Goal: Task Accomplishment & Management: Complete application form

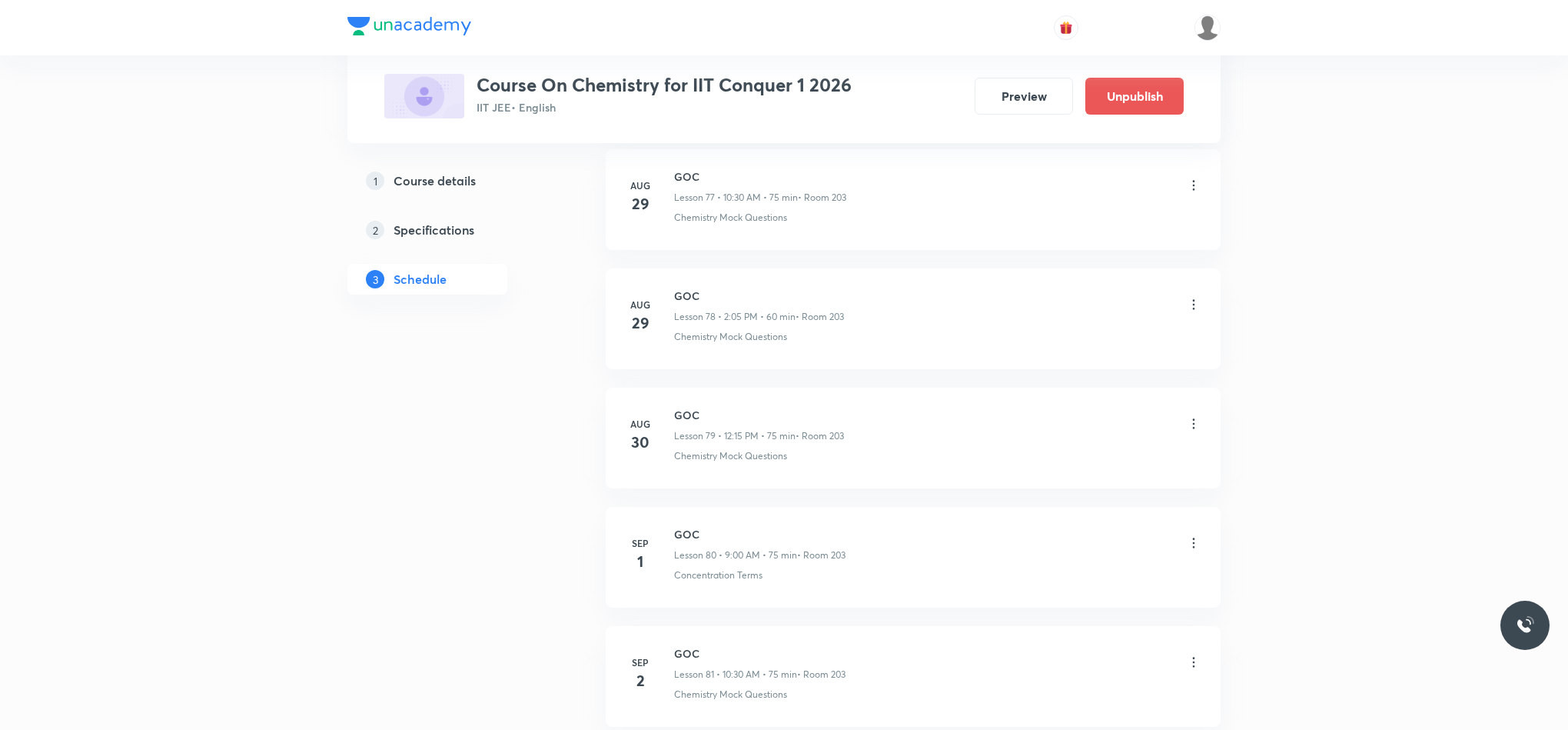
scroll to position [10321, 0]
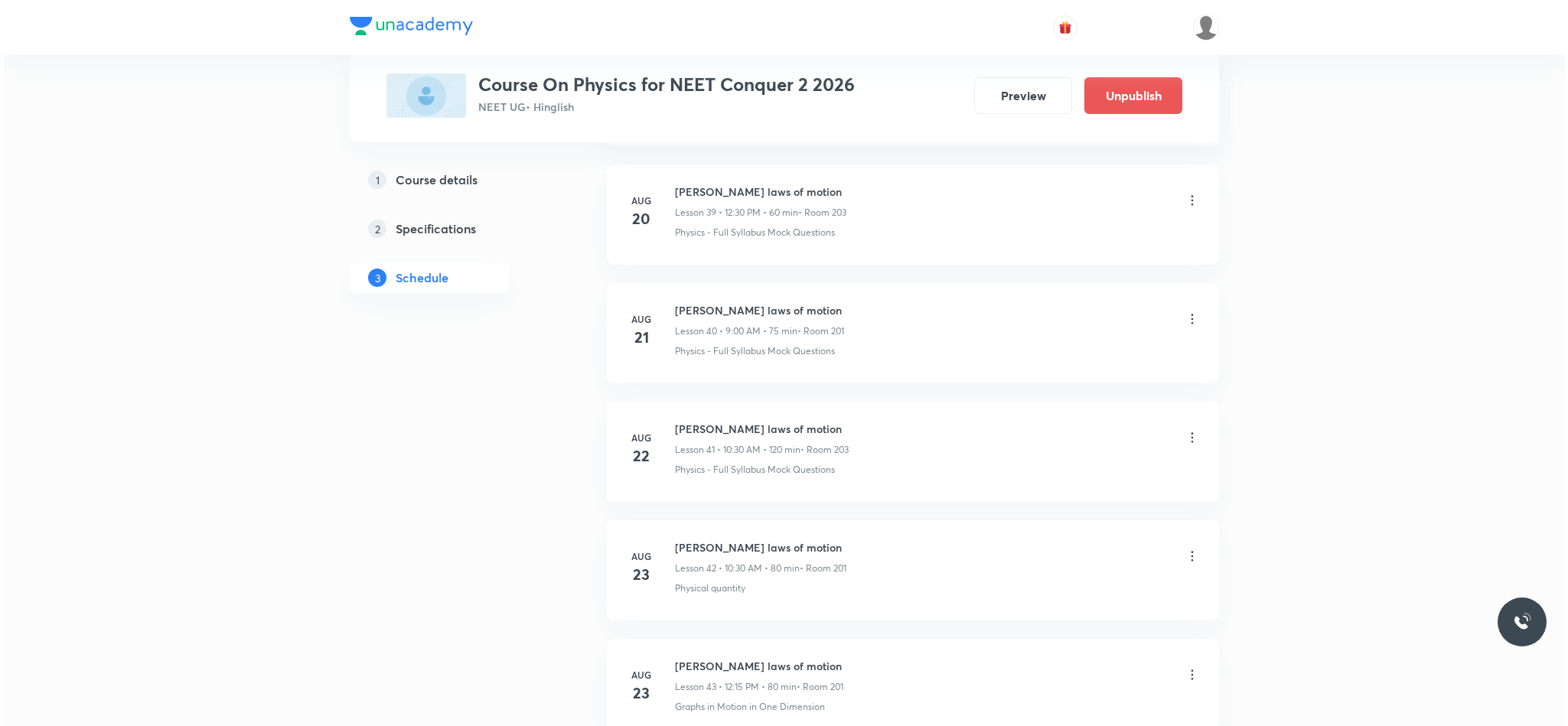
scroll to position [6687, 0]
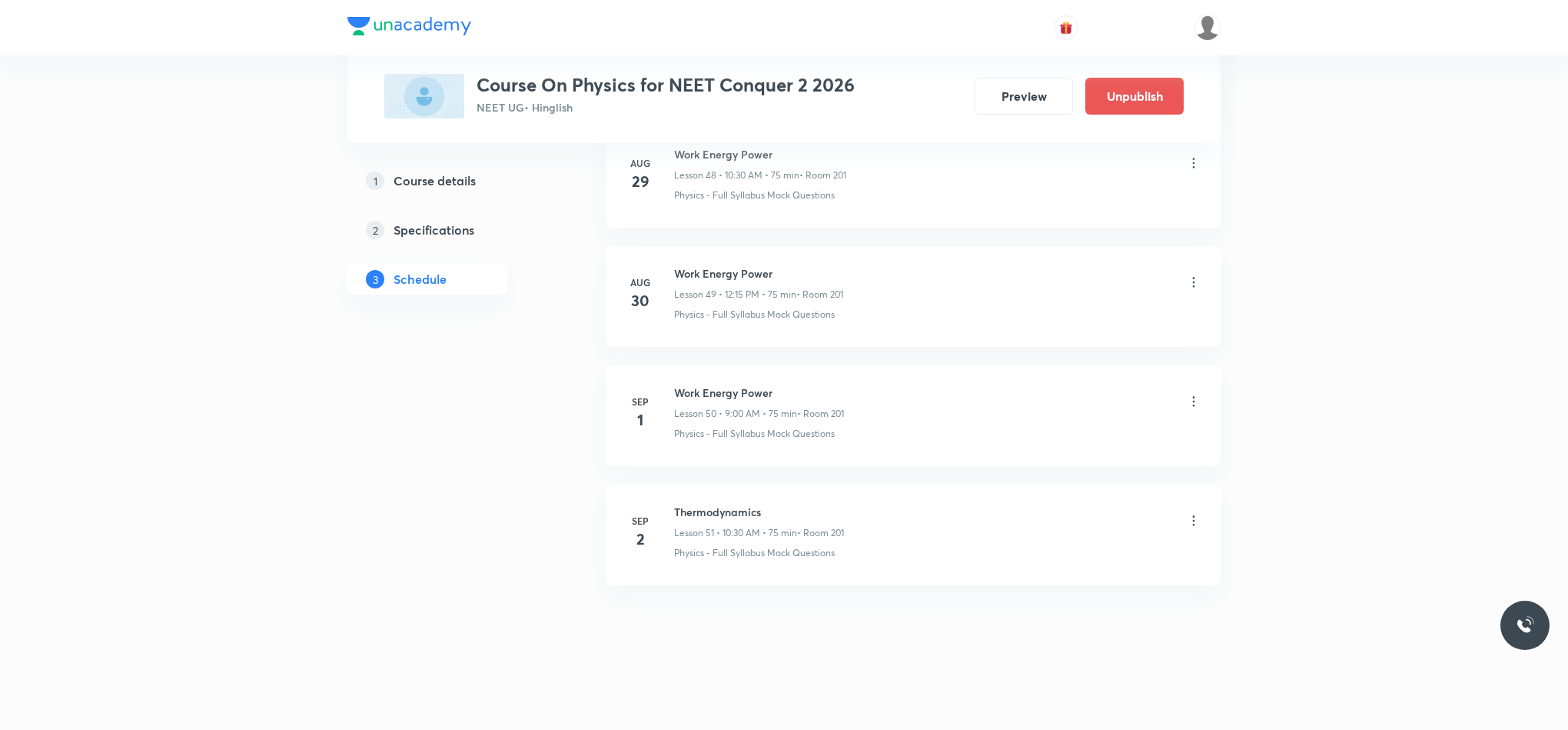
click at [1188, 518] on icon at bounding box center [1194, 520] width 15 height 15
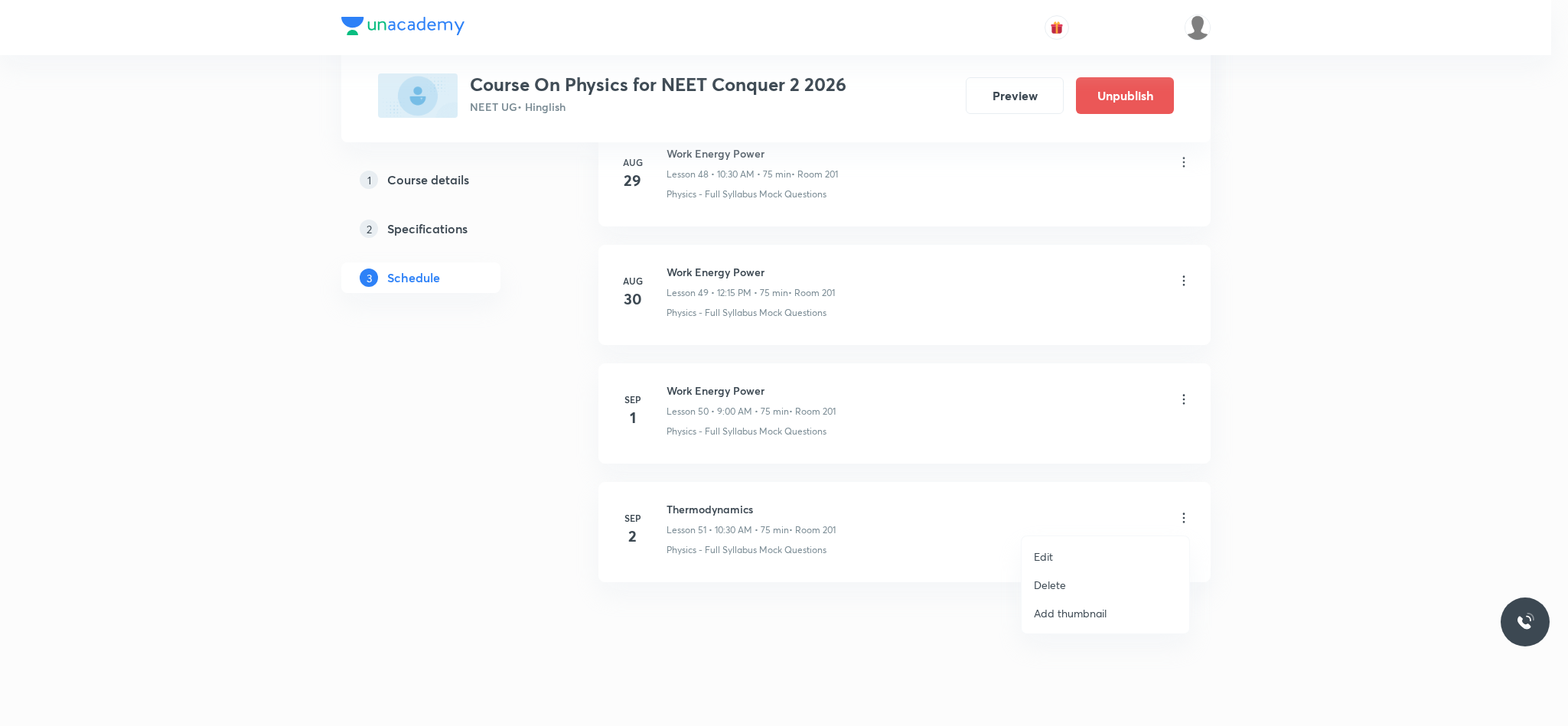
click at [1065, 552] on li "Edit" at bounding box center [1105, 557] width 168 height 28
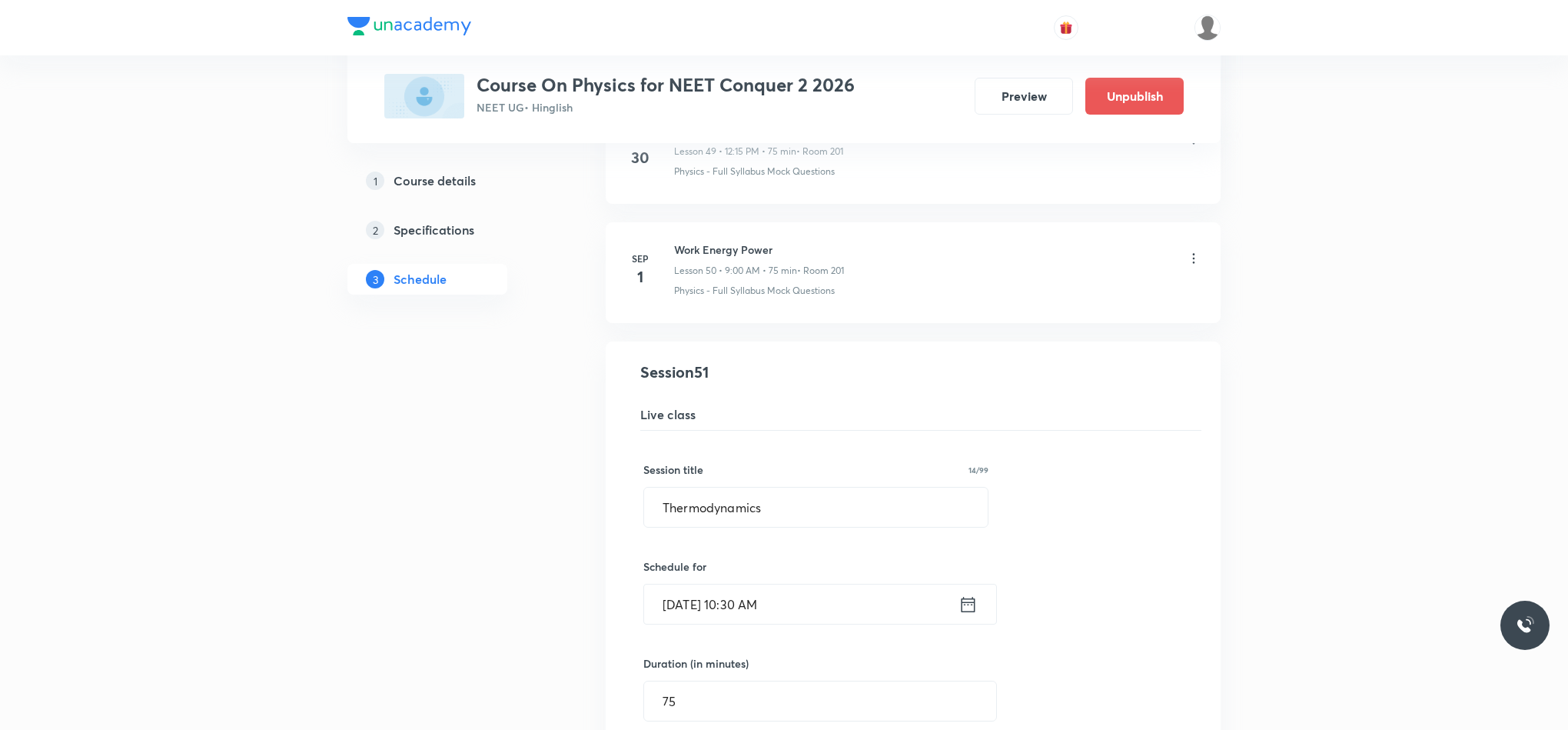
scroll to position [5925, 0]
click at [821, 534] on input "Thermodynamics" at bounding box center [816, 514] width 343 height 39
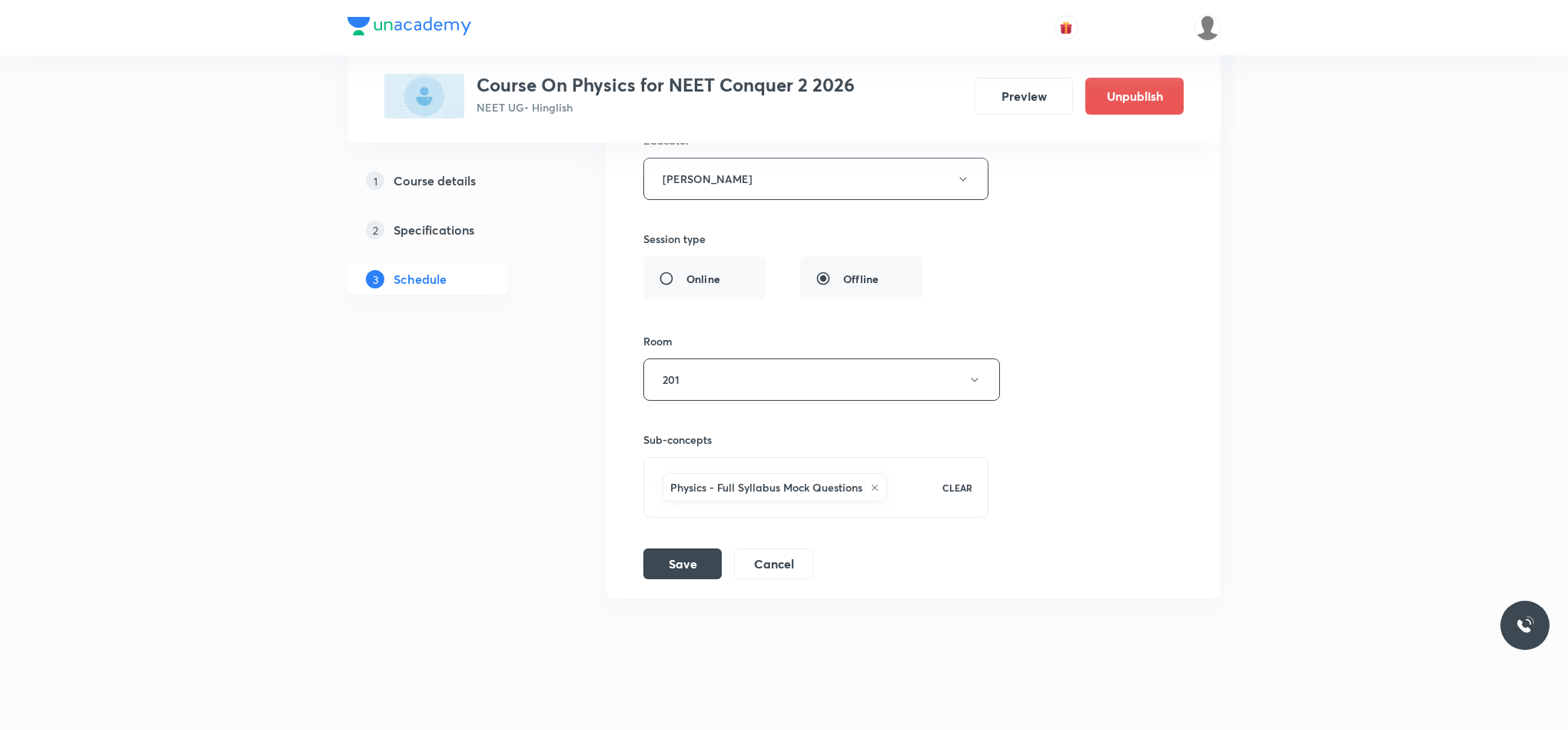
scroll to position [6556, 0]
type input "Work Energy Power"
click at [713, 574] on button "Save" at bounding box center [683, 559] width 79 height 31
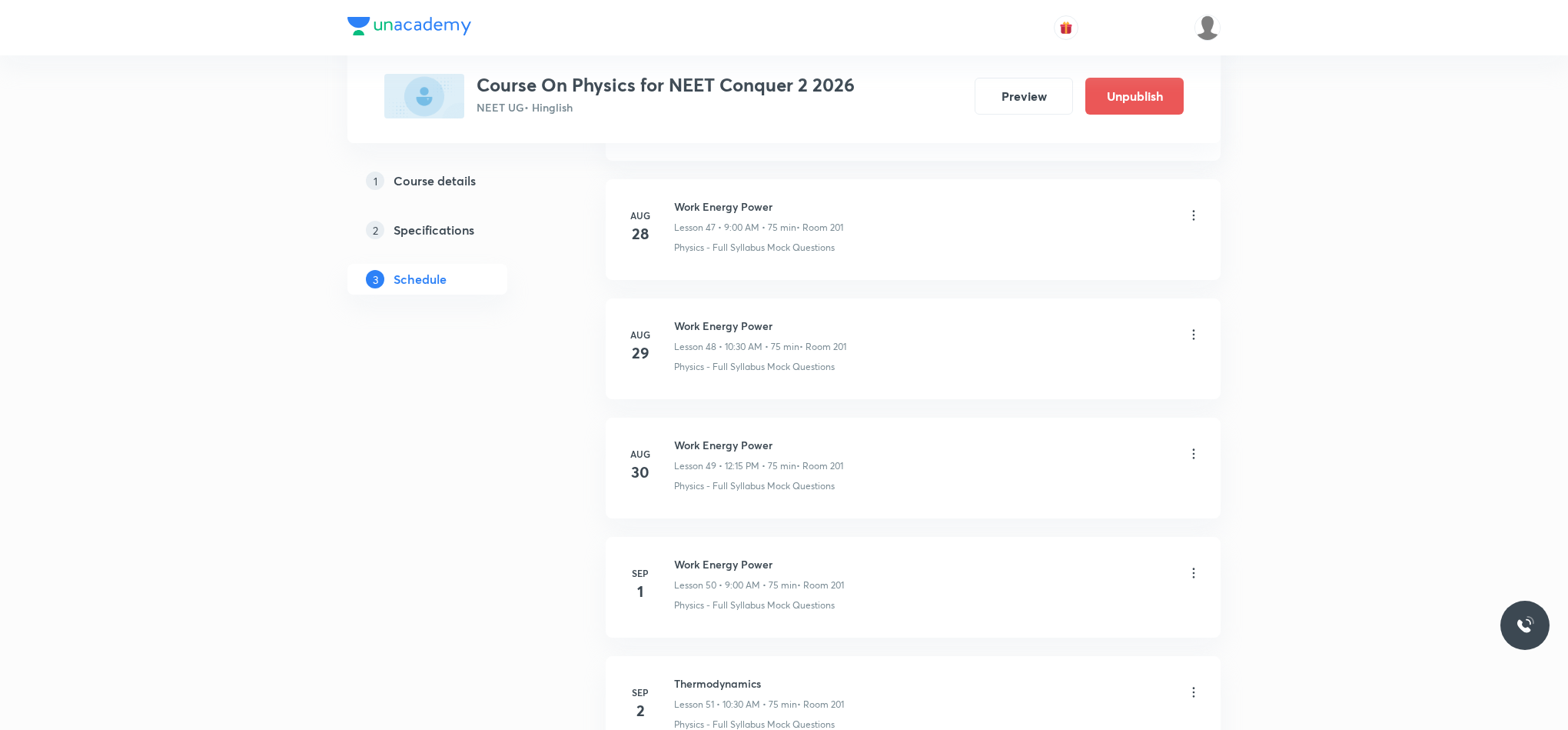
scroll to position [5914, 0]
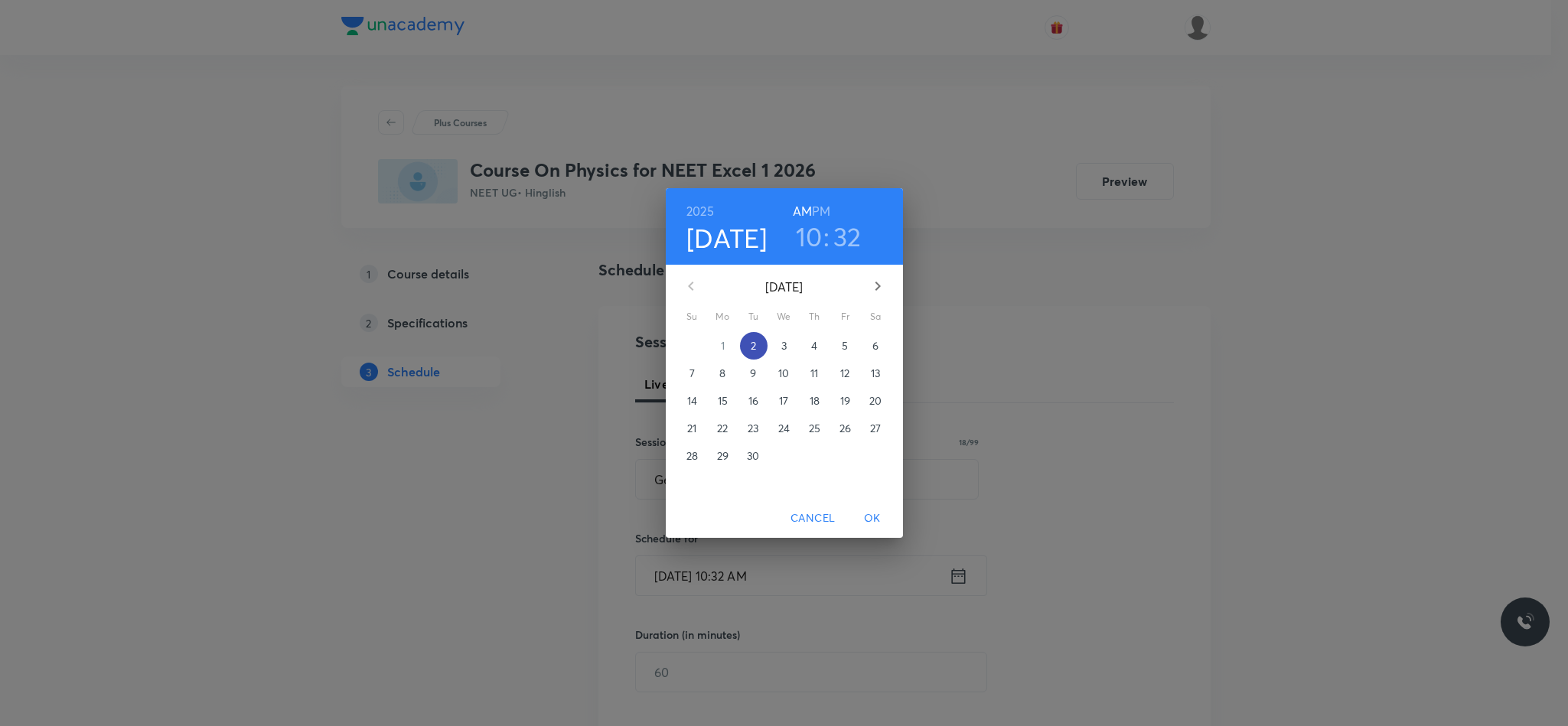
click at [756, 338] on span "2" at bounding box center [753, 346] width 28 height 15
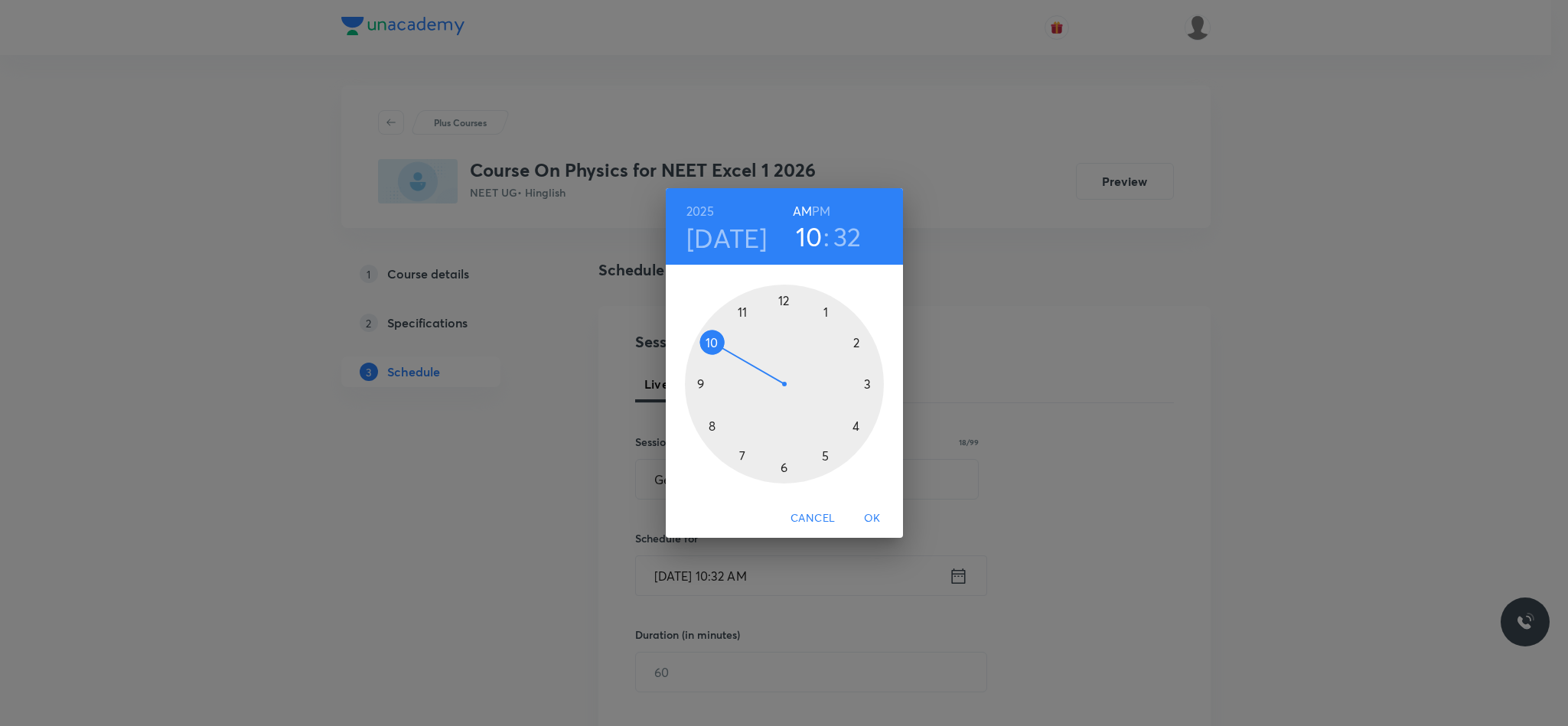
click at [784, 467] on div at bounding box center [784, 383] width 199 height 199
click at [854, 343] on div at bounding box center [784, 383] width 199 height 199
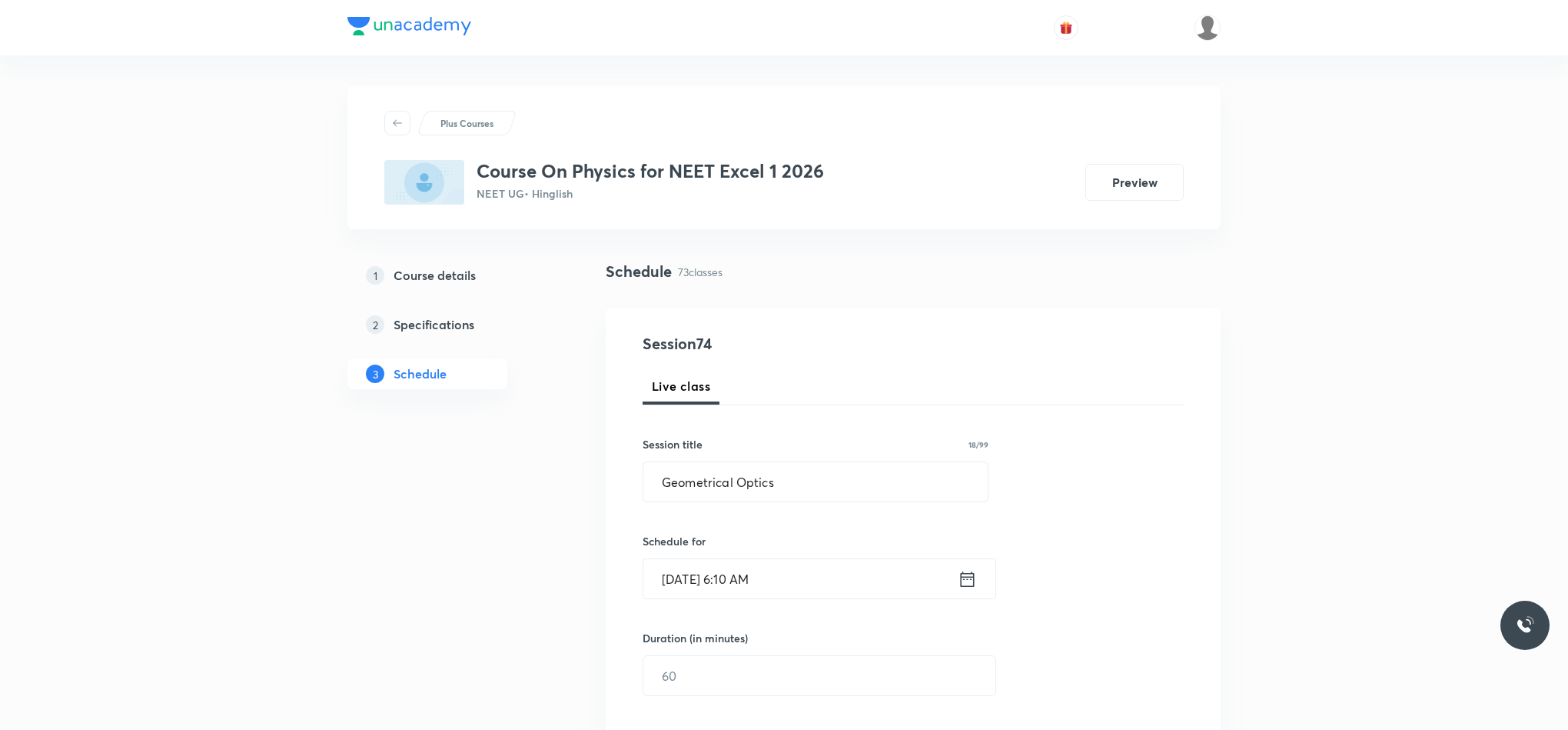
click at [971, 579] on icon at bounding box center [967, 579] width 19 height 22
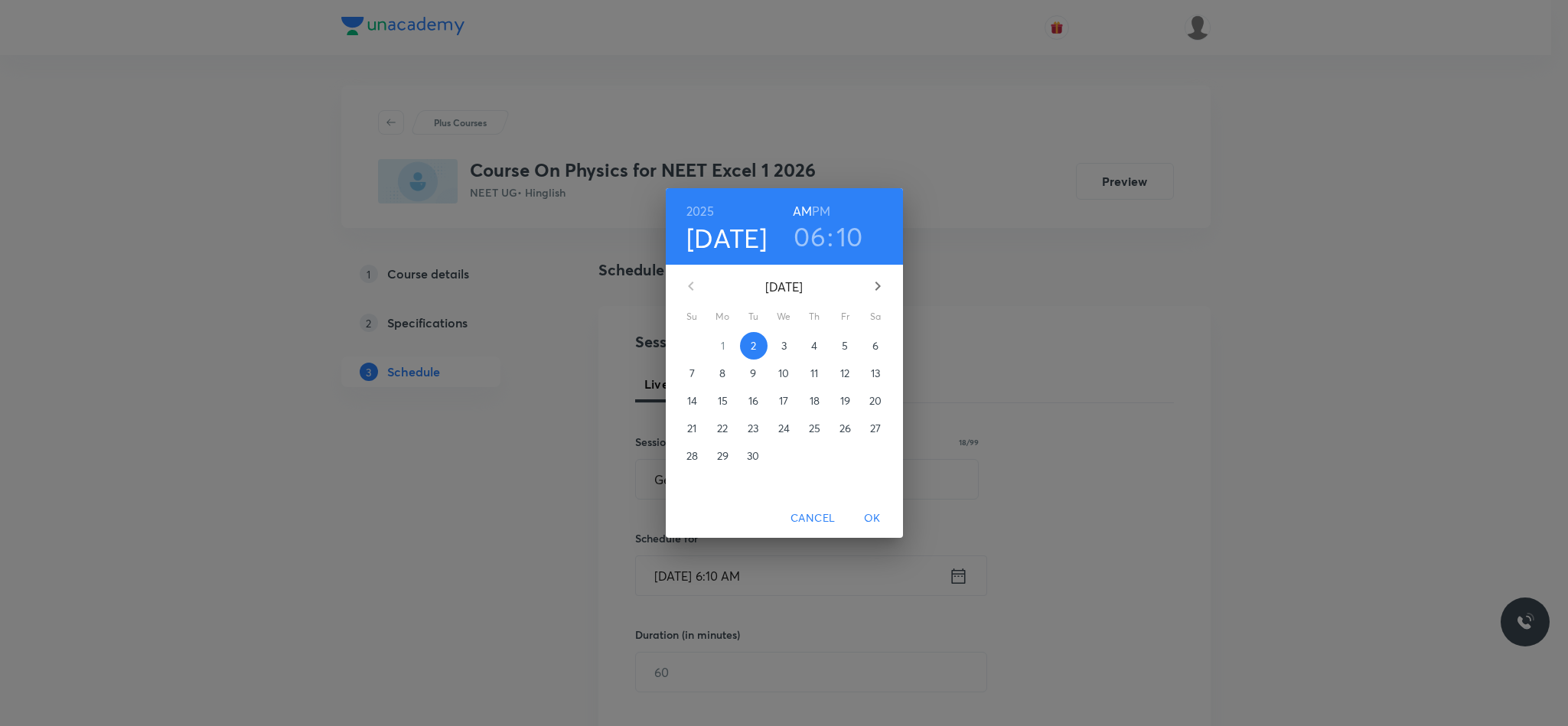
click at [827, 208] on h6 "PM" at bounding box center [822, 211] width 18 height 22
click at [879, 517] on span "OK" at bounding box center [872, 518] width 37 height 19
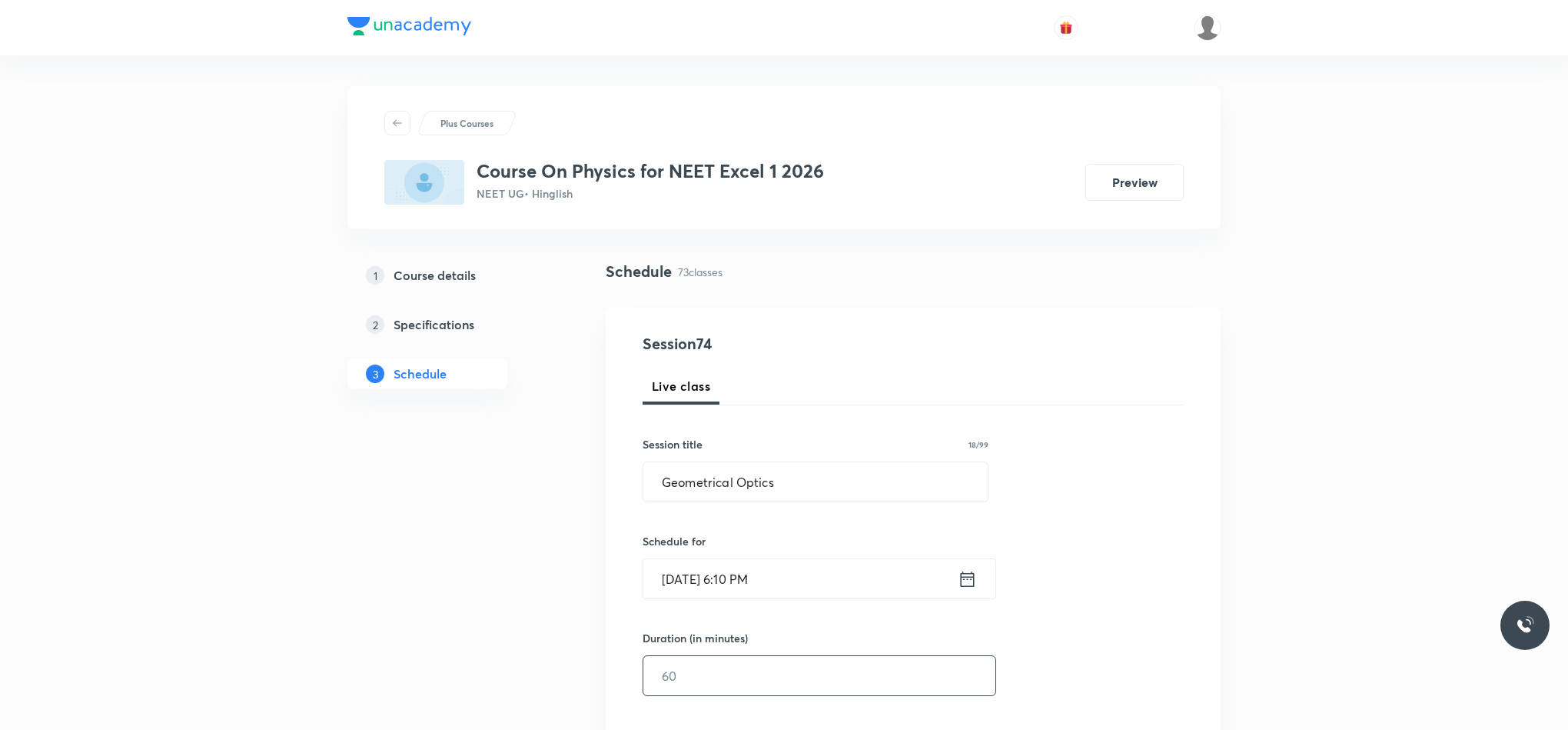
click at [680, 681] on input "text" at bounding box center [819, 676] width 352 height 39
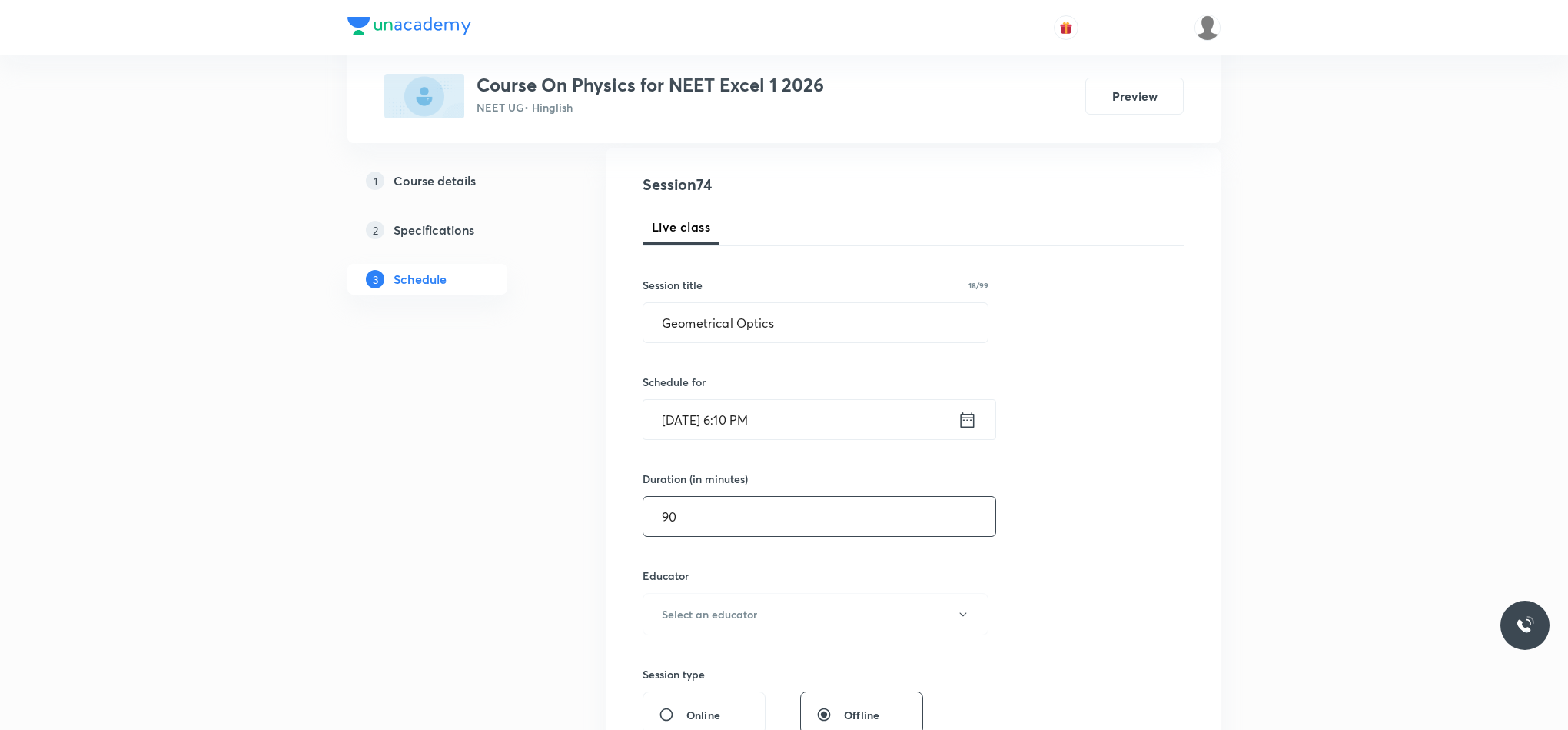
scroll to position [163, 0]
type input "90"
click at [715, 619] on h6 "Select an educator" at bounding box center [709, 610] width 95 height 16
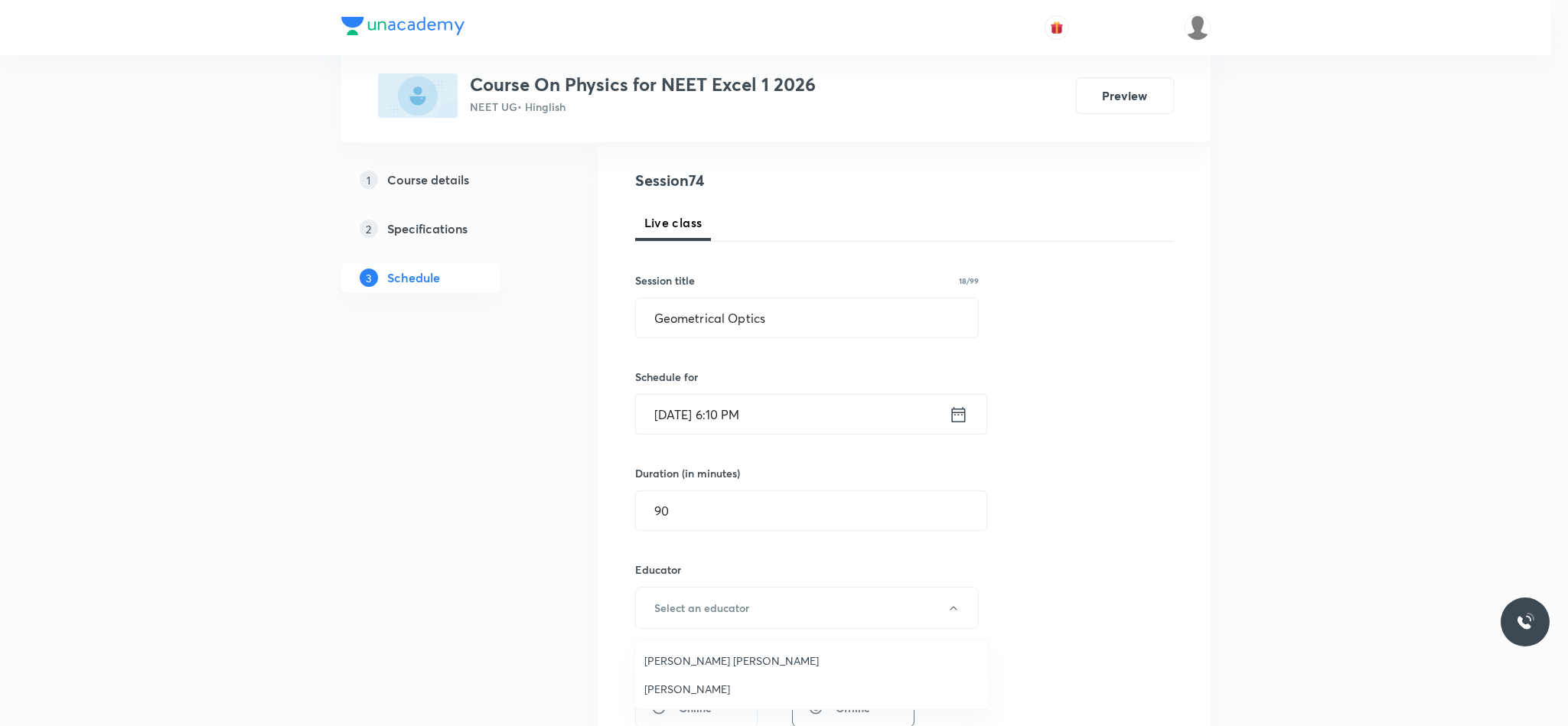
click at [689, 683] on span "[PERSON_NAME]" at bounding box center [812, 688] width 335 height 16
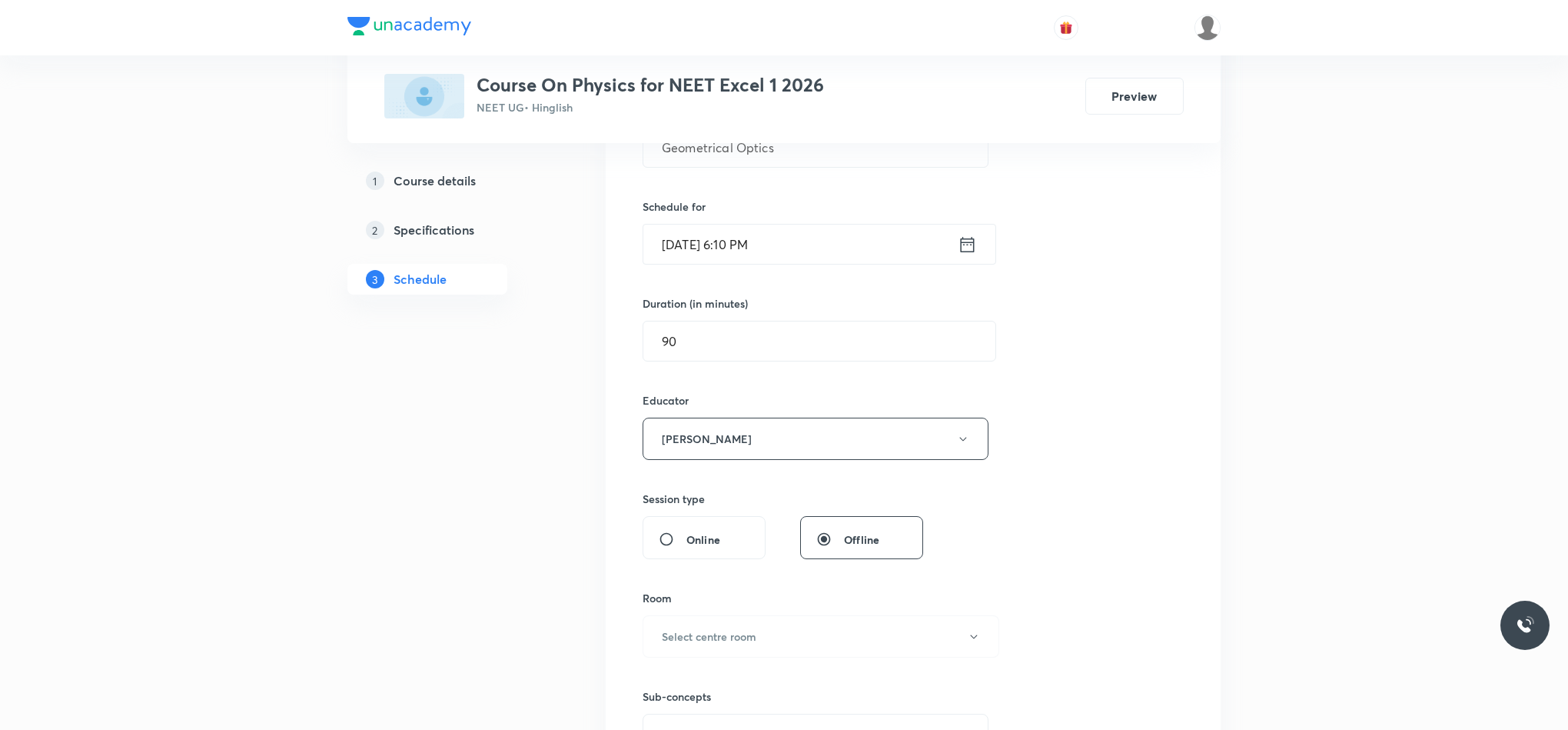
scroll to position [337, 0]
click at [697, 628] on button "Select centre room" at bounding box center [821, 634] width 357 height 42
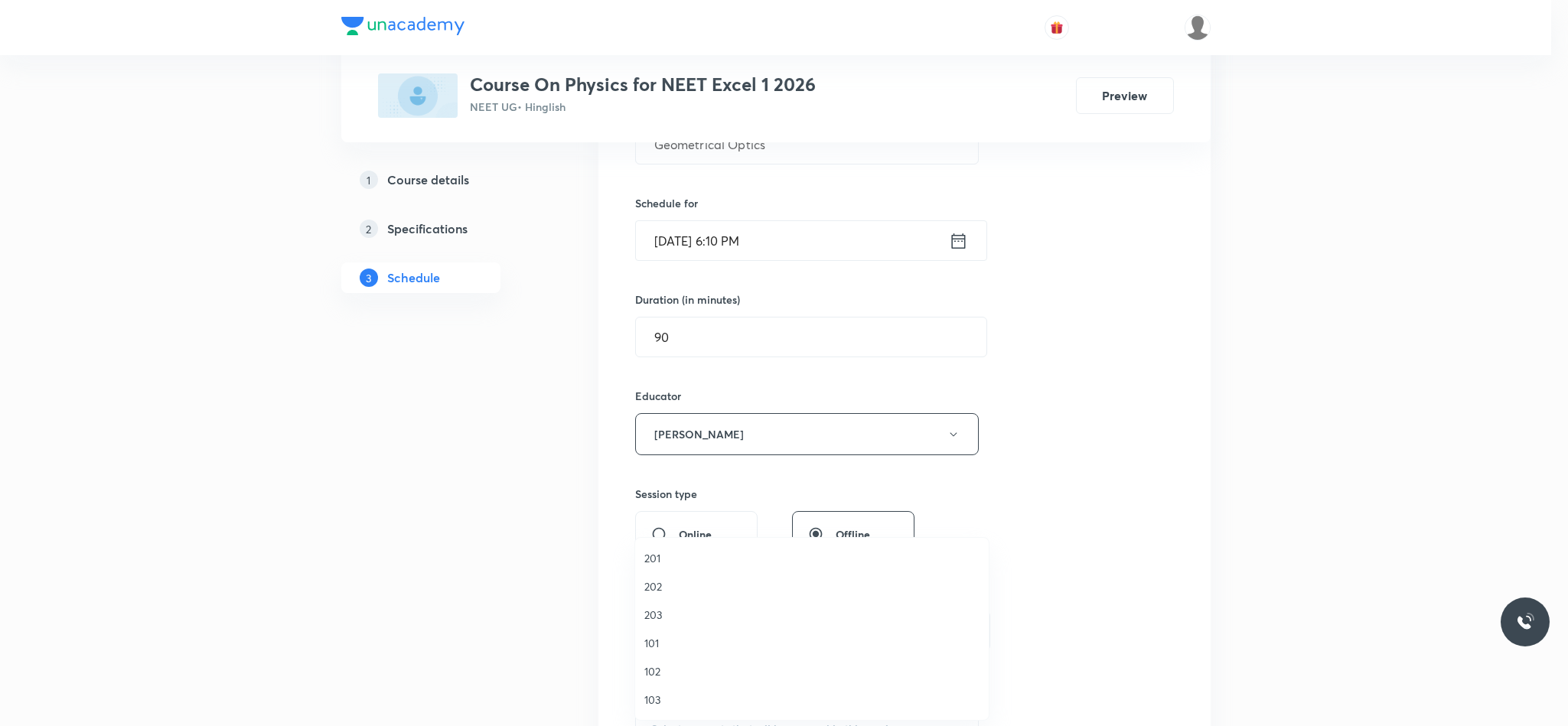
click at [666, 689] on li "103" at bounding box center [812, 699] width 354 height 28
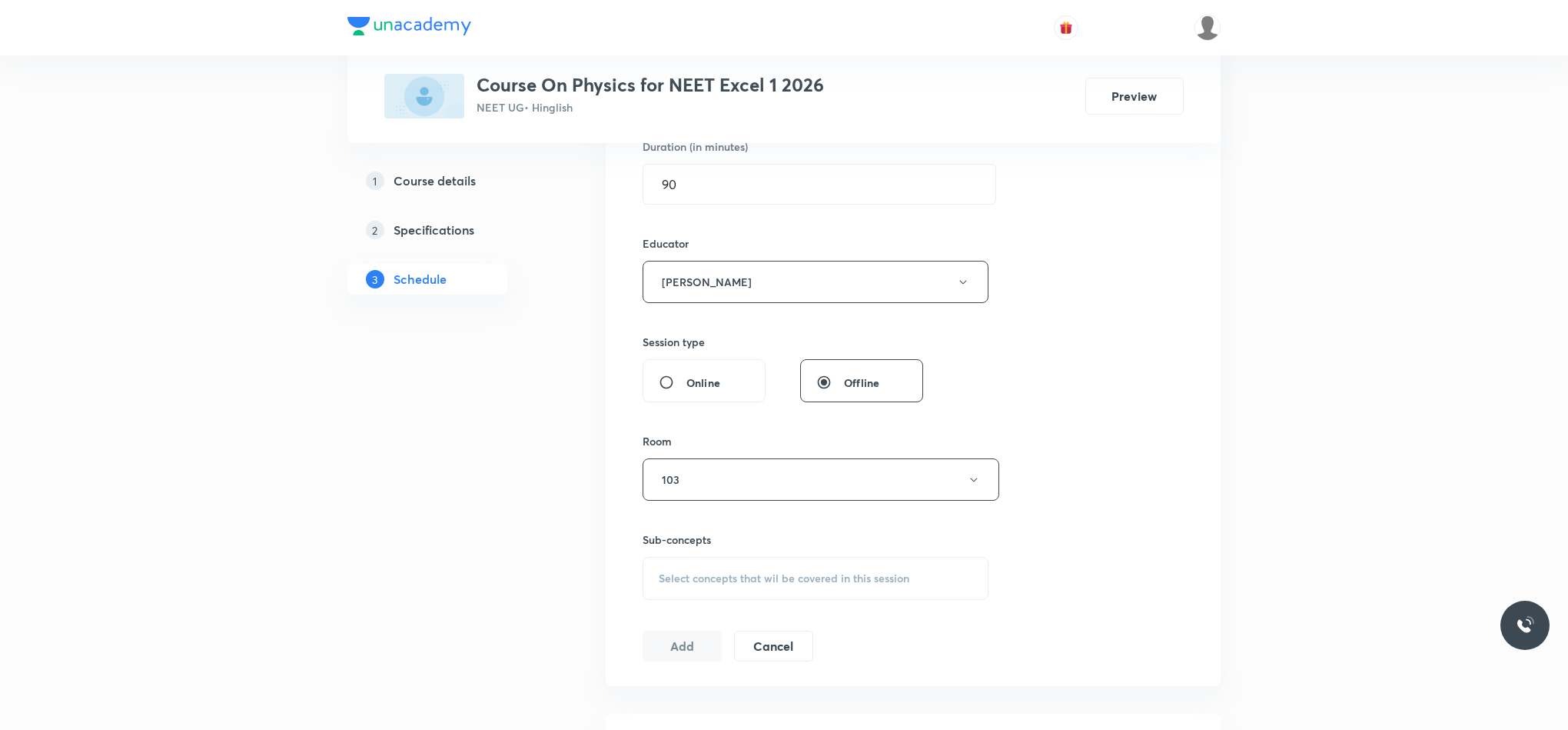
scroll to position [494, 0]
click at [692, 563] on div "Select concepts that wil be covered in this session" at bounding box center [815, 576] width 346 height 43
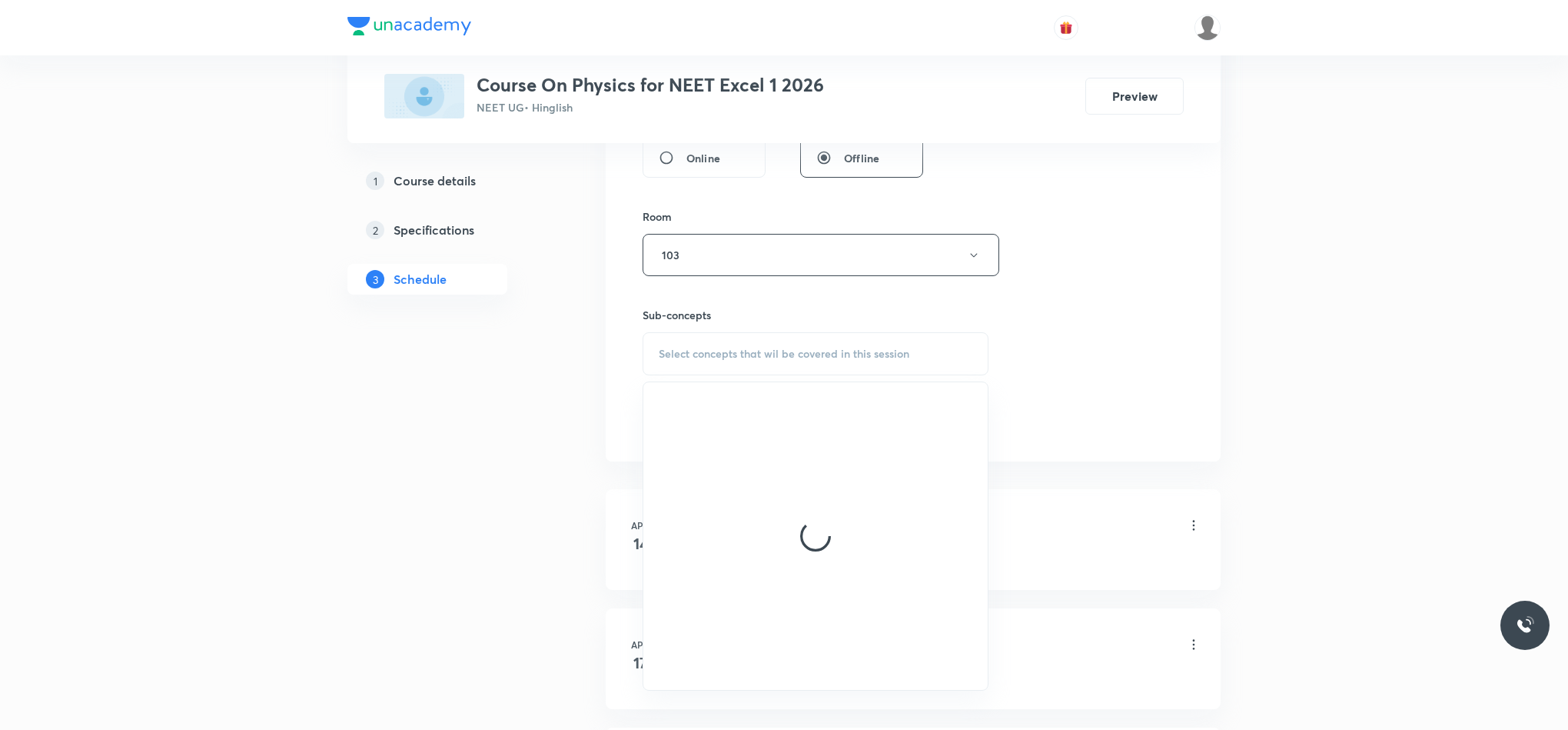
scroll to position [715, 0]
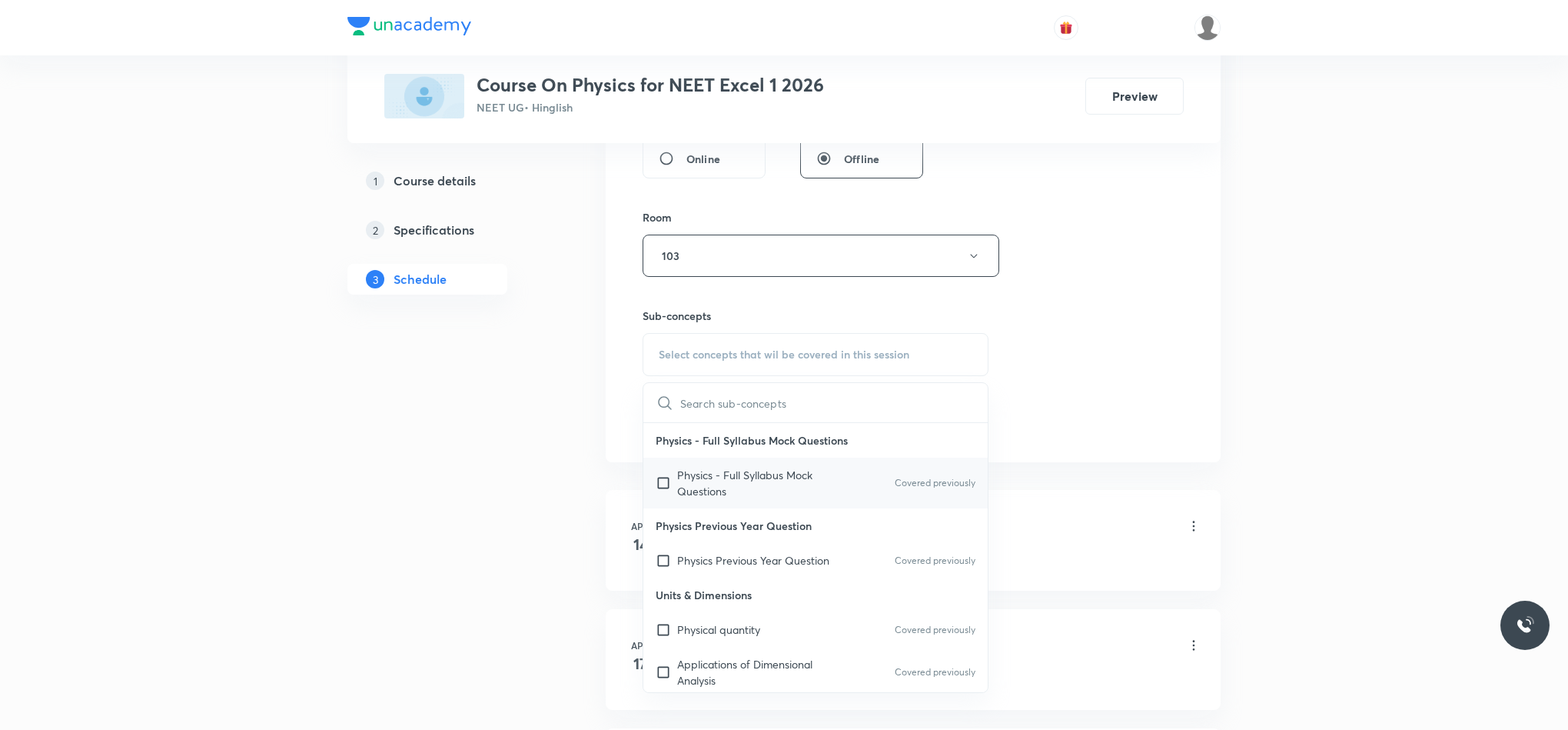
click at [715, 500] on p "Physics - Full Syllabus Mock Questions" at bounding box center [754, 483] width 155 height 33
checkbox input "true"
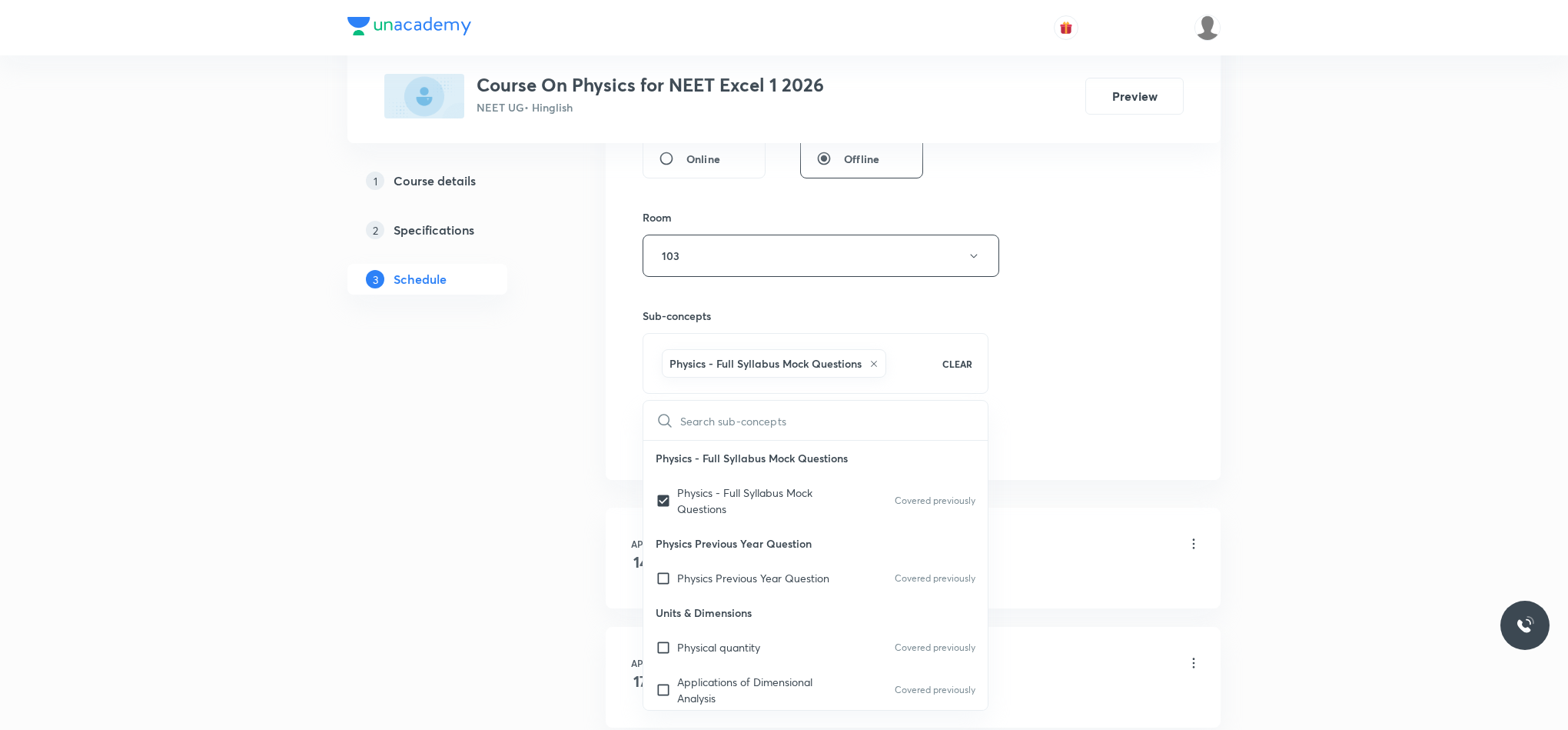
click at [1065, 418] on div "Session 74 Live class Session title 18/99 Geometrical Optics ​ Schedule for [DA…" at bounding box center [913, 36] width 541 height 838
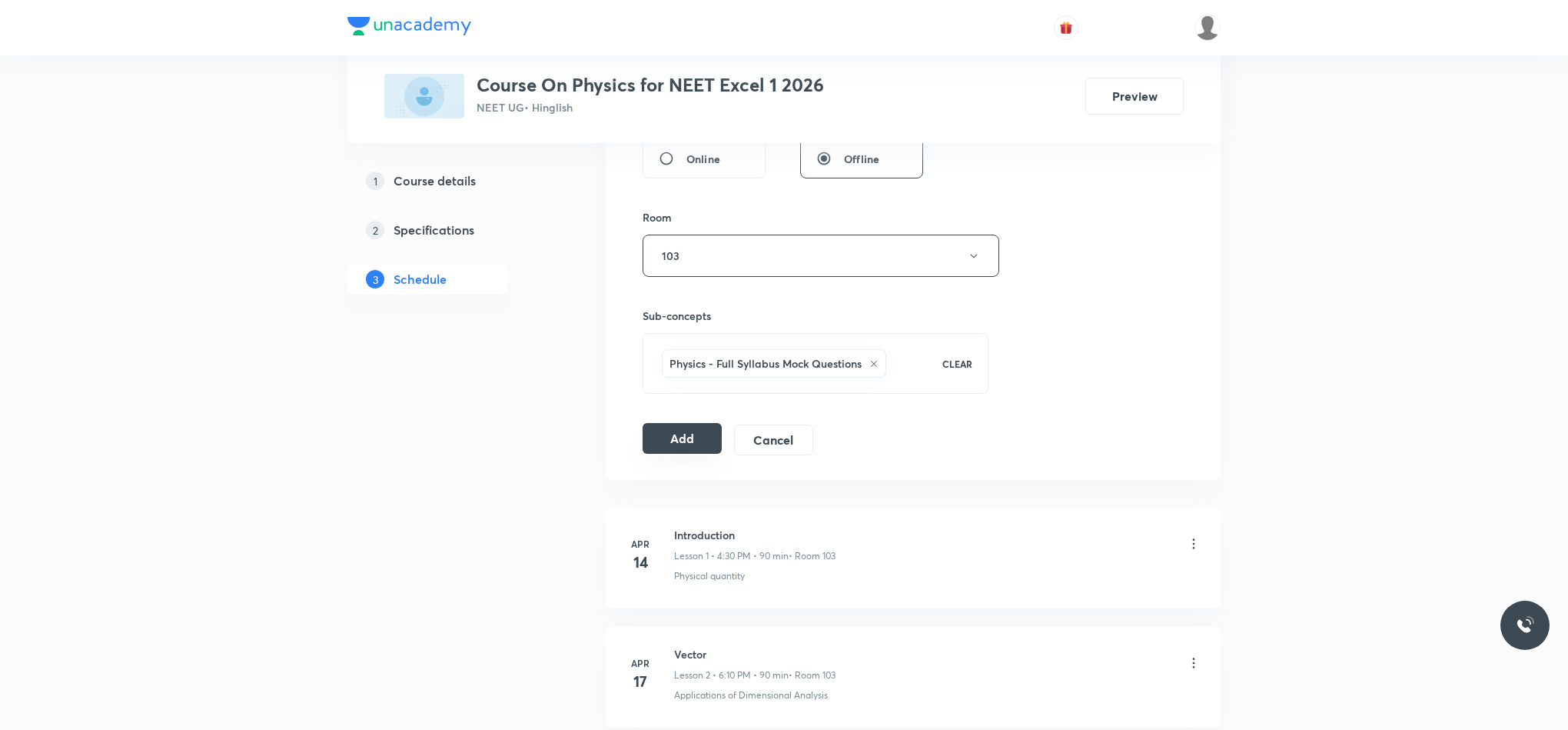
click at [665, 438] on button "Add" at bounding box center [682, 438] width 80 height 31
